Goal: Navigation & Orientation: Go to known website

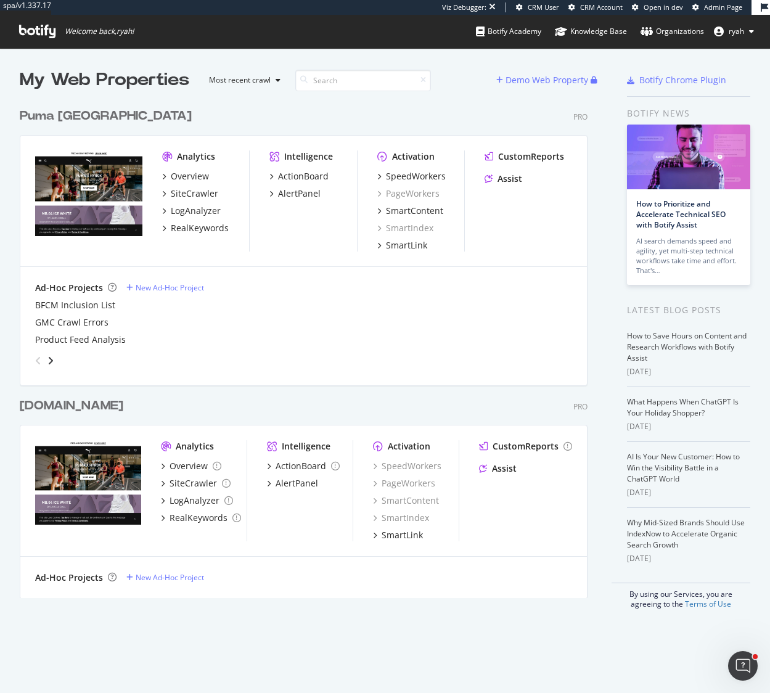
scroll to position [693, 770]
